Goal: Find specific page/section: Find specific page/section

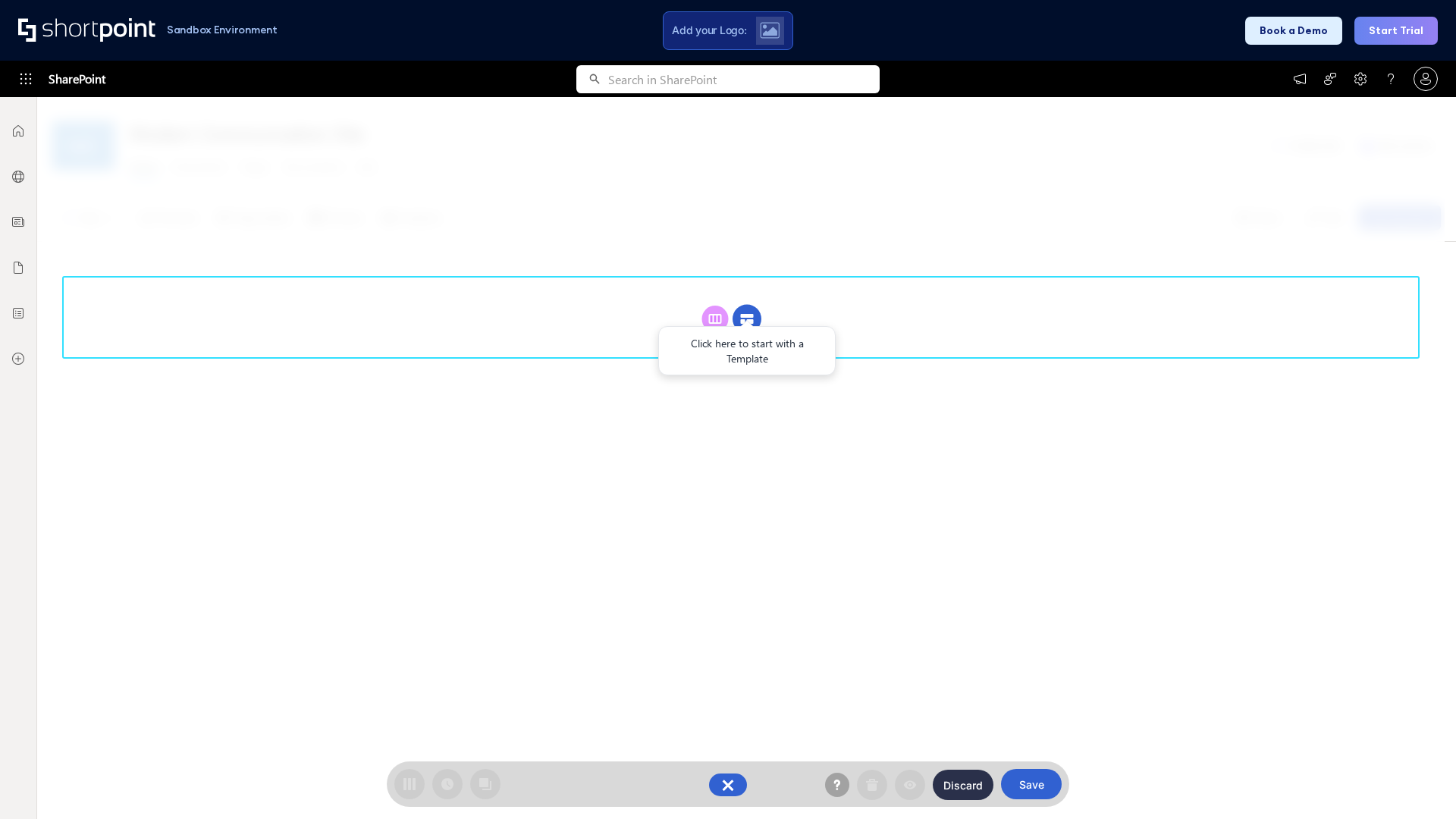
click at [747, 305] on circle at bounding box center [747, 319] width 29 height 29
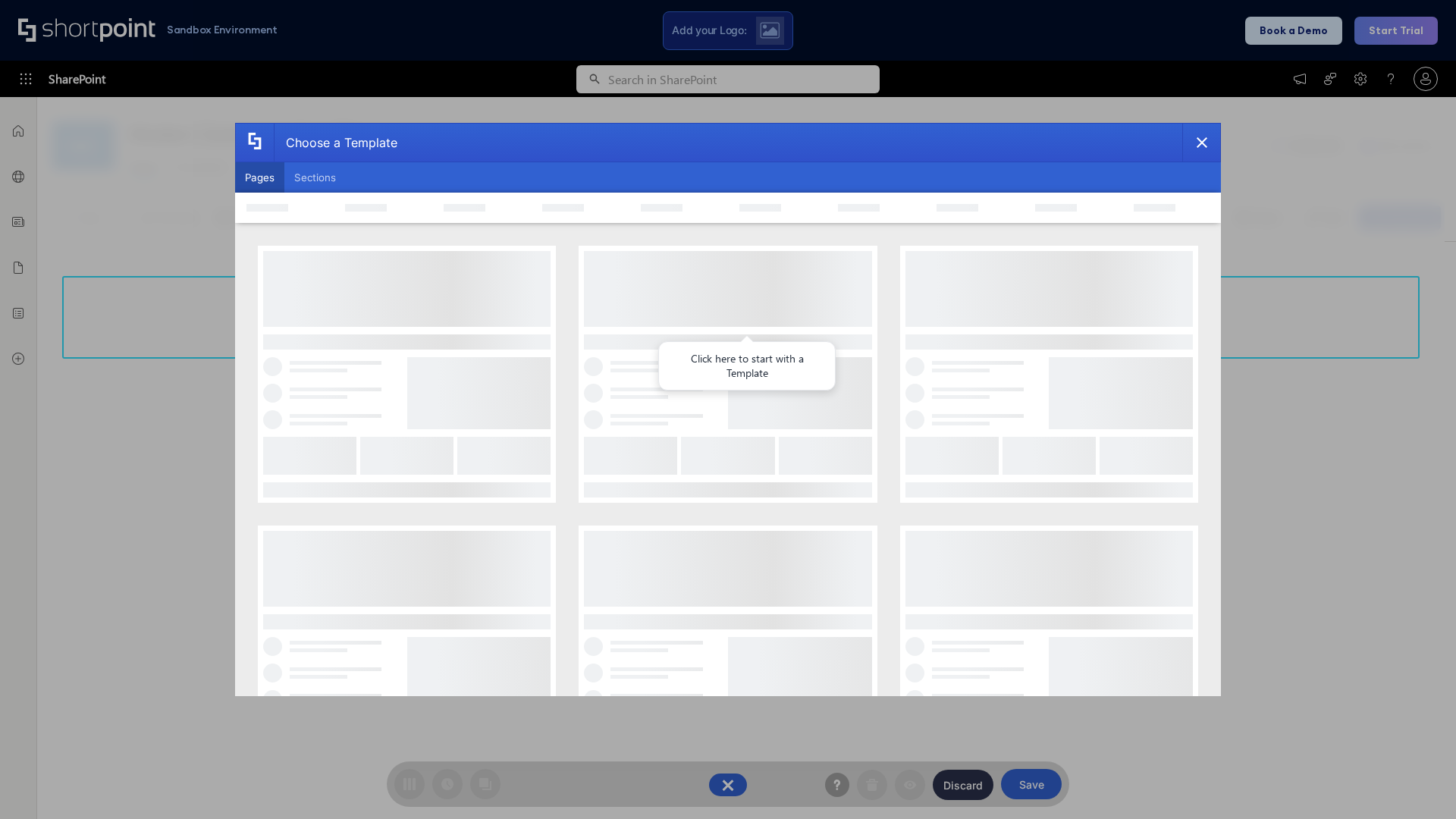
scroll to position [208, 0]
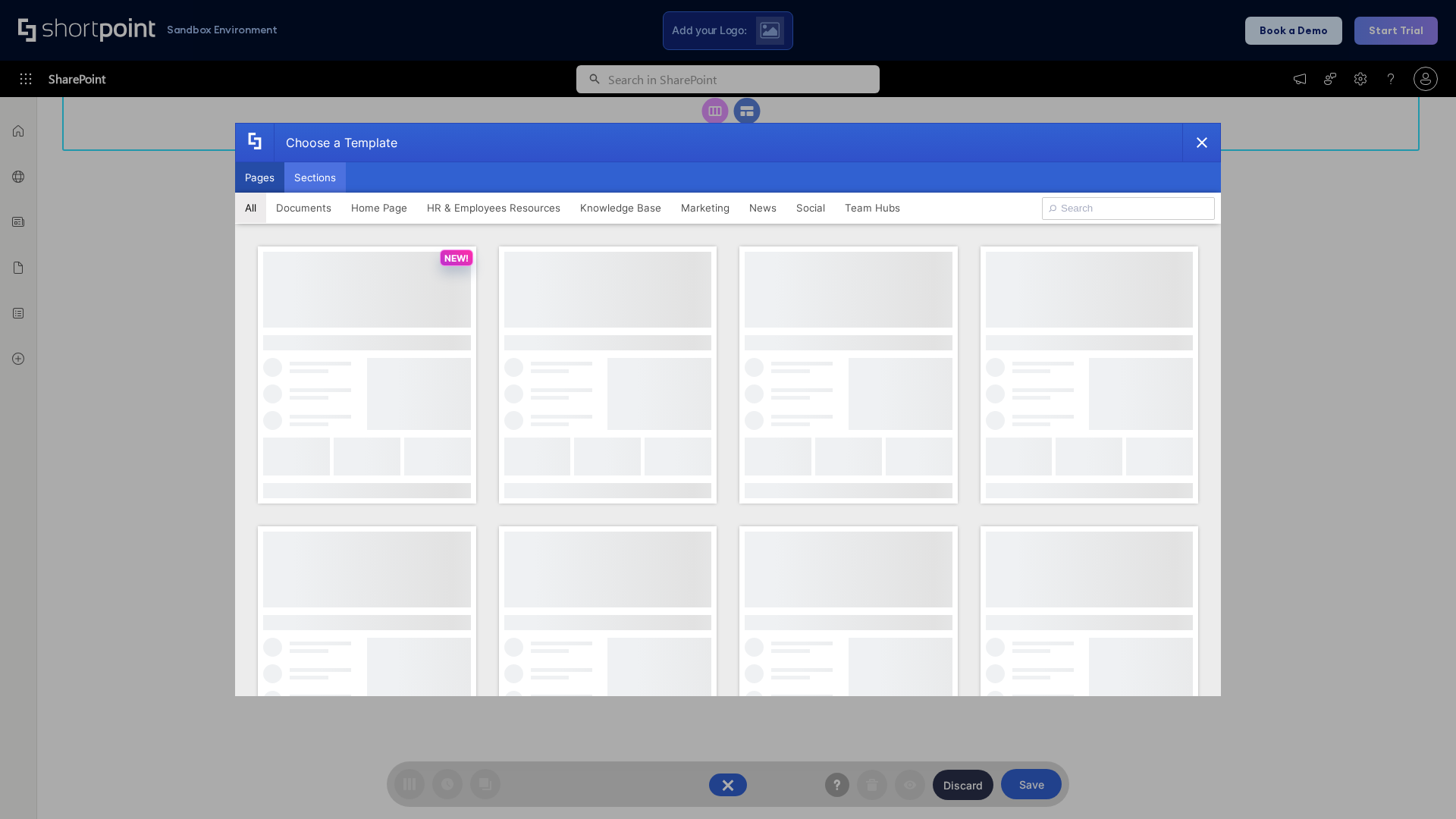
click at [315, 178] on button "Sections" at bounding box center [315, 178] width 62 height 30
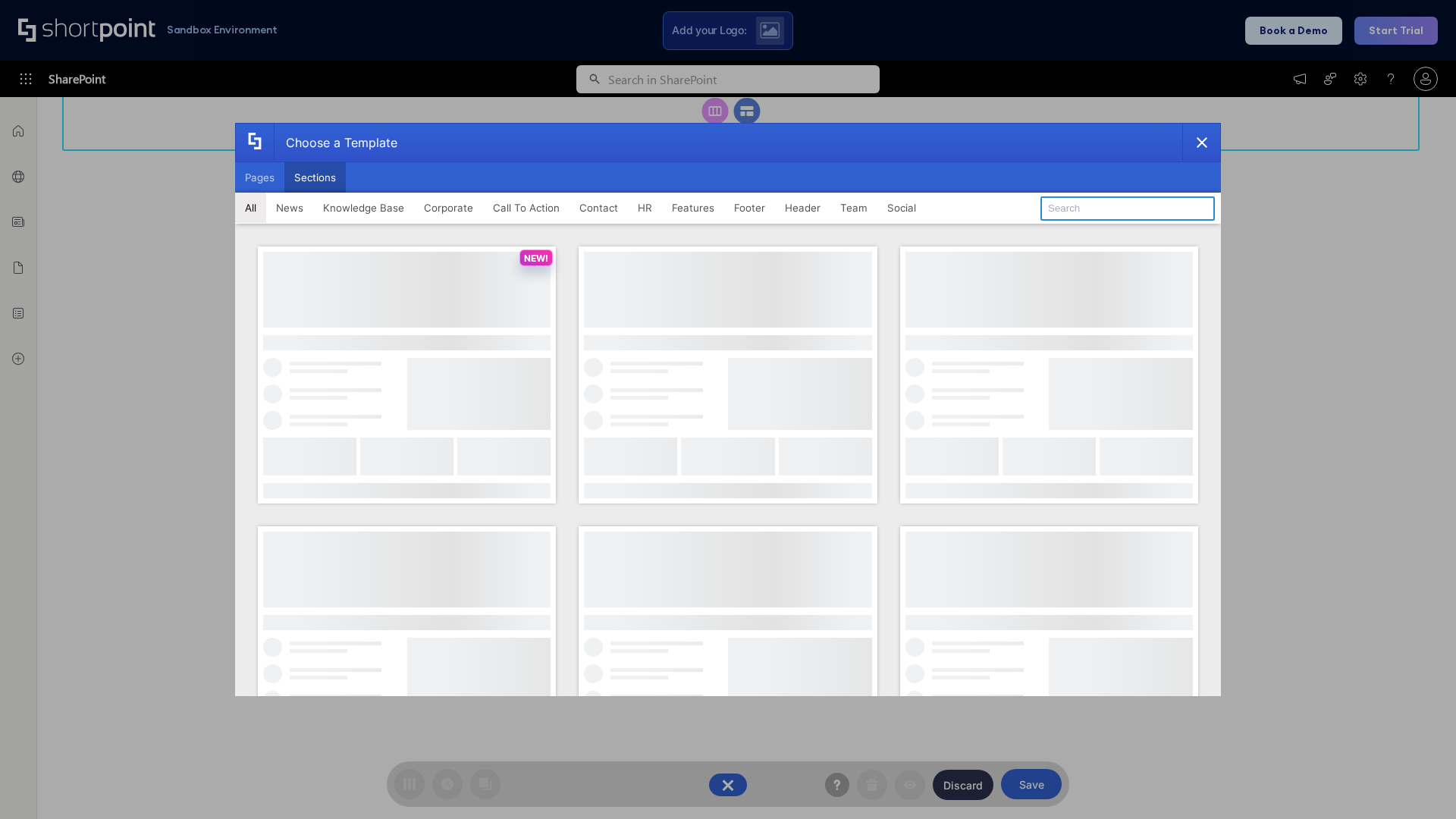
type input "Service Block 3"
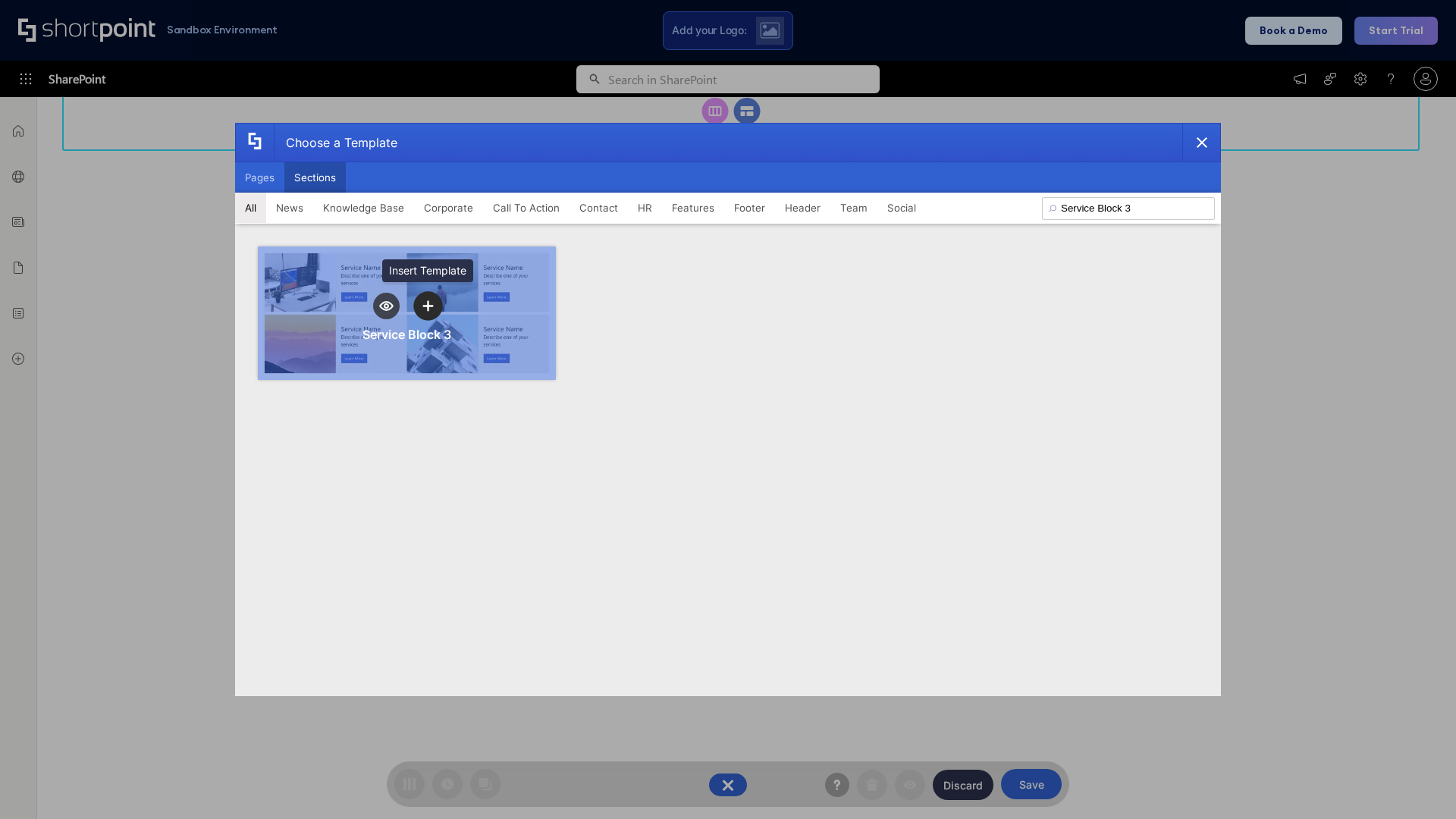
click at [428, 306] on icon "template selector" at bounding box center [428, 305] width 10 height 10
